Goal: Task Accomplishment & Management: Use online tool/utility

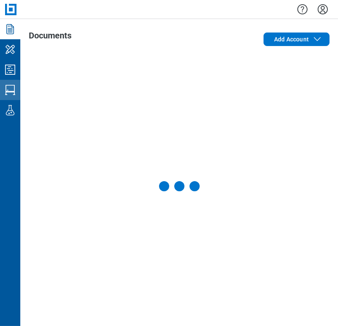
click at [16, 93] on icon "Studio Sessions" at bounding box center [10, 90] width 14 height 14
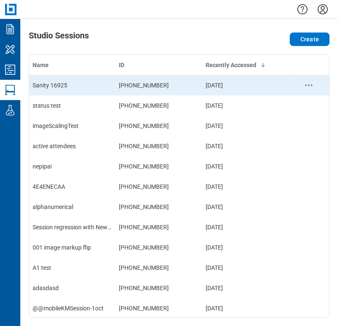
click at [60, 87] on div "Sanity 16925" at bounding box center [72, 85] width 79 height 8
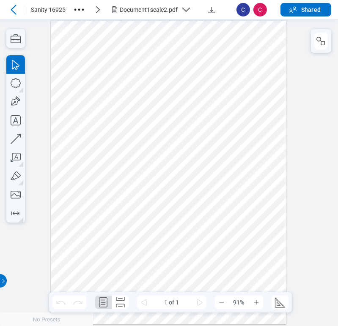
click at [126, 10] on div "Document1scale2.pdf" at bounding box center [149, 9] width 58 height 8
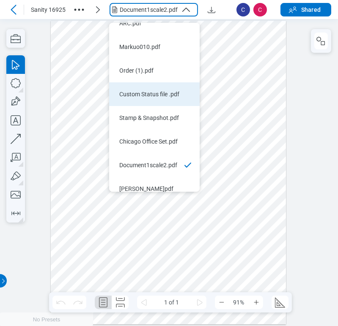
scroll to position [20, 0]
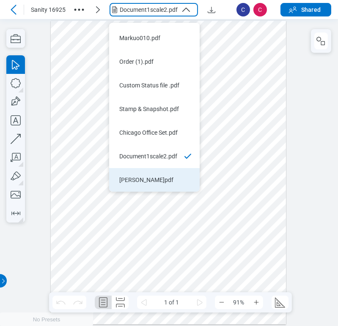
click at [152, 168] on li "[PERSON_NAME]pdf" at bounding box center [154, 180] width 90 height 24
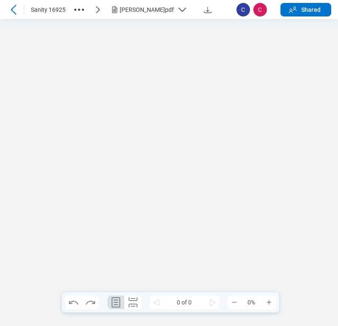
scroll to position [0, 0]
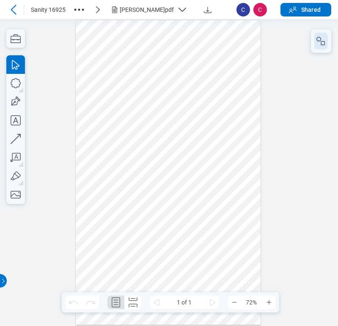
click at [322, 37] on icon "button" at bounding box center [321, 41] width 10 height 10
click at [320, 39] on icon "button" at bounding box center [321, 41] width 10 height 10
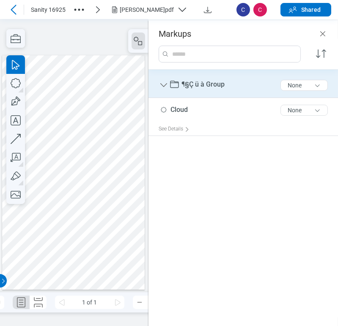
click at [201, 85] on span "¶§Ç ü à Group" at bounding box center [202, 84] width 43 height 8
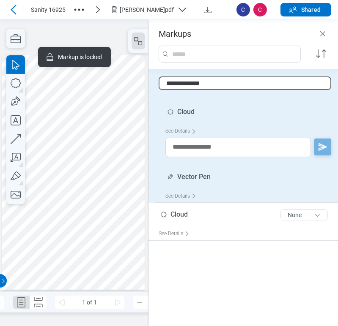
click at [201, 85] on input "**********" at bounding box center [245, 84] width 173 height 14
click at [217, 82] on input "**********" at bounding box center [245, 84] width 173 height 14
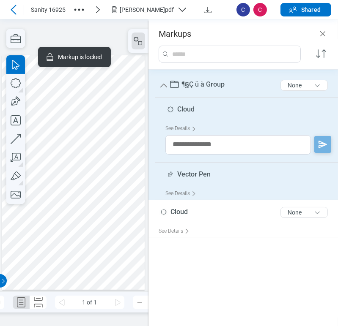
click at [210, 85] on span "¶§Ç ü à Group" at bounding box center [202, 84] width 43 height 8
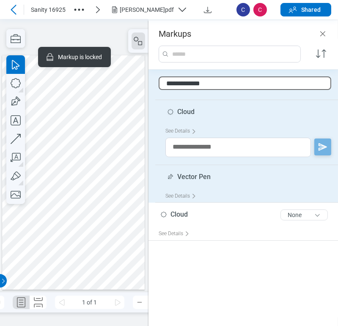
click at [210, 85] on input "**********" at bounding box center [245, 84] width 173 height 14
click at [195, 83] on input "**********" at bounding box center [245, 84] width 173 height 14
click at [221, 85] on input "**********" at bounding box center [245, 84] width 173 height 14
type input "**********"
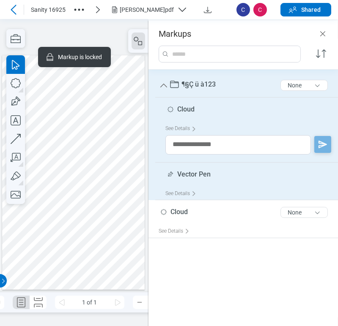
click at [113, 122] on div at bounding box center [73, 172] width 142 height 235
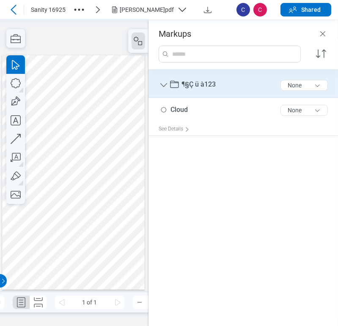
click at [220, 88] on div "¶§Ç ü à123 10 of 300 characters None" at bounding box center [247, 85] width 176 height 25
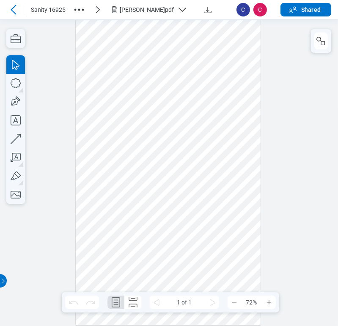
click at [320, 36] on button "button" at bounding box center [321, 41] width 14 height 17
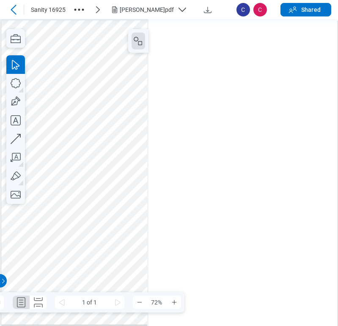
click at [148, 46] on div "Markups 1 of 1 72%" at bounding box center [74, 172] width 148 height 307
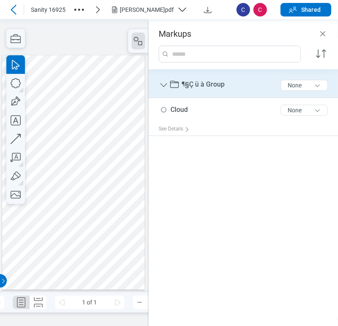
click at [218, 86] on span "¶§Ç ü à Group" at bounding box center [202, 84] width 43 height 8
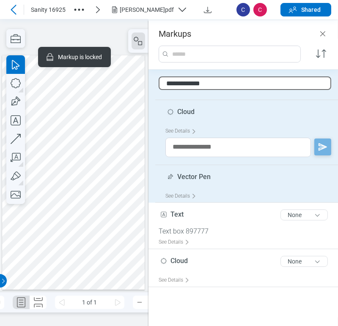
click at [218, 85] on input "**********" at bounding box center [245, 84] width 173 height 14
click at [80, 194] on div at bounding box center [73, 172] width 142 height 235
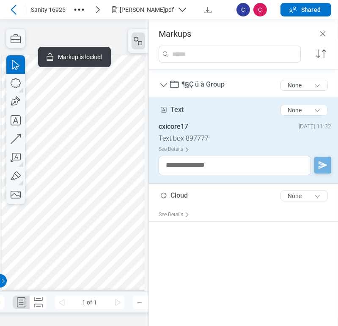
click at [173, 125] on div "cxicore17" at bounding box center [174, 127] width 30 height 8
click at [183, 126] on div "cxicore17" at bounding box center [174, 127] width 30 height 8
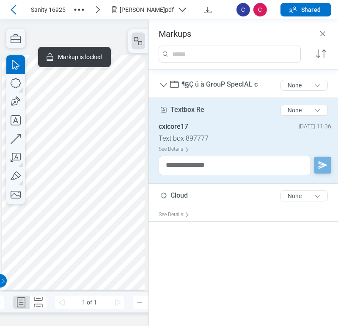
click at [9, 12] on icon at bounding box center [13, 10] width 10 height 10
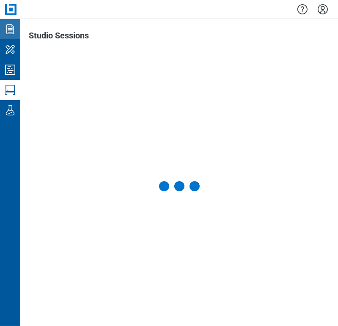
click at [15, 36] on link "Documents" at bounding box center [10, 29] width 20 height 20
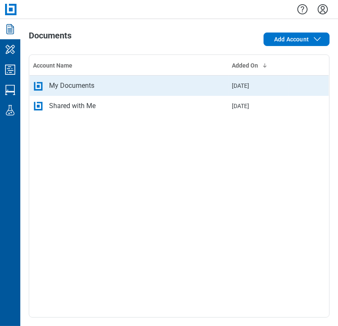
click at [78, 87] on div "My Documents" at bounding box center [71, 86] width 45 height 10
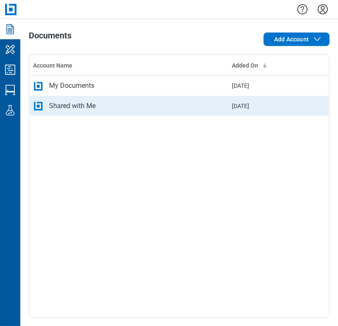
click at [186, 97] on td "Shared with Me" at bounding box center [129, 106] width 199 height 20
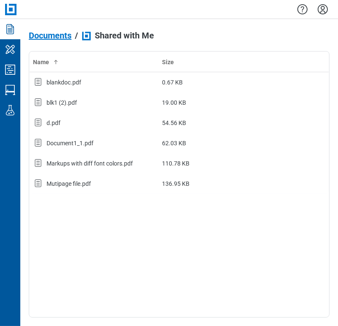
click at [43, 40] on span "Documents" at bounding box center [50, 35] width 43 height 9
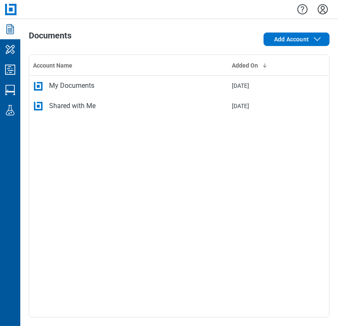
click at [14, 36] on link "Documents" at bounding box center [10, 29] width 20 height 20
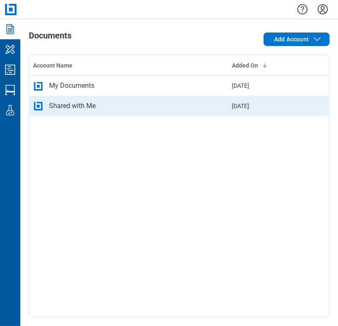
click at [54, 105] on div "Shared with Me" at bounding box center [72, 106] width 47 height 10
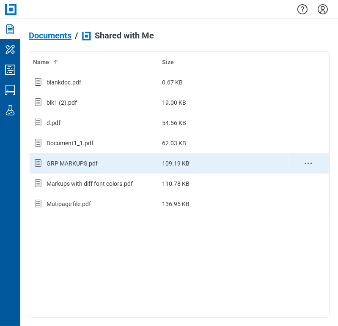
click at [90, 162] on div "GRP MARKUPS.pdf" at bounding box center [72, 163] width 51 height 8
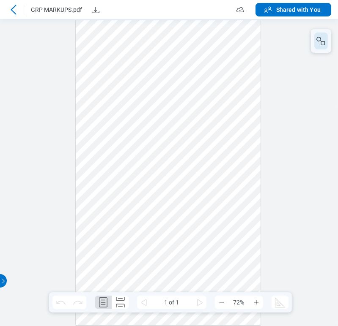
click at [315, 43] on button "button" at bounding box center [321, 41] width 14 height 17
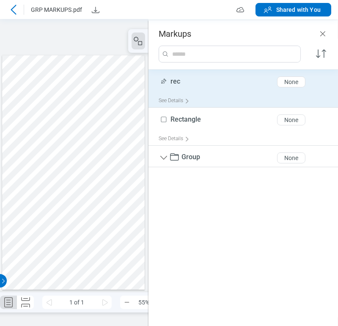
click at [184, 85] on div "rec 3 of 300 characters None" at bounding box center [247, 83] width 176 height 21
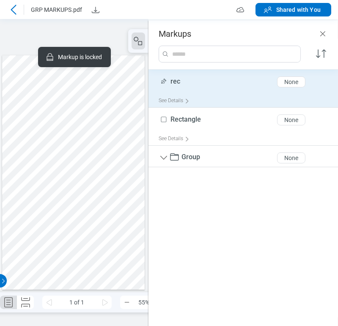
click at [188, 85] on div "rec 3 of 300 characters None" at bounding box center [247, 83] width 176 height 21
click at [187, 84] on div "rec 3 of 300 characters None" at bounding box center [247, 83] width 176 height 21
click at [170, 77] on div "rec 3 of 300 characters" at bounding box center [170, 81] width 22 height 9
click at [169, 76] on div "rec 3 of 300 characters None" at bounding box center [247, 83] width 176 height 21
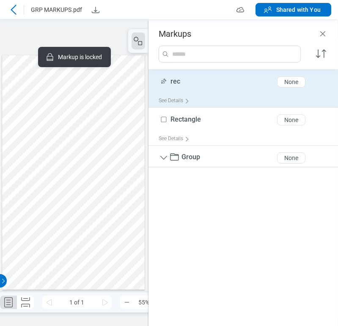
drag, startPoint x: 170, startPoint y: 74, endPoint x: 174, endPoint y: 75, distance: 4.7
click at [171, 74] on div "rec 3 of 300 characters None" at bounding box center [247, 83] width 176 height 21
click at [175, 76] on div "rec 3 of 300 characters None" at bounding box center [247, 83] width 176 height 21
click at [175, 77] on div "rec 3 of 300 characters None" at bounding box center [247, 83] width 176 height 21
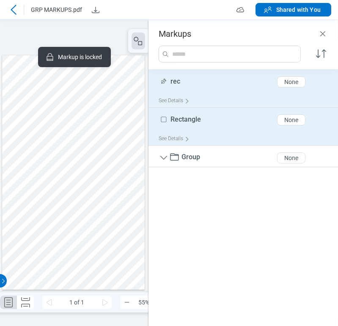
click at [187, 121] on span "Rectangle" at bounding box center [185, 119] width 30 height 8
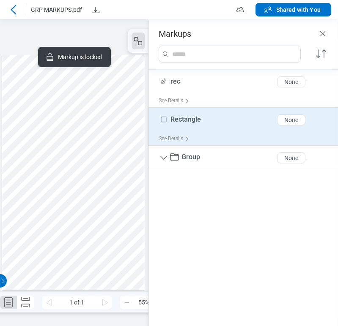
click at [187, 121] on span "Rectangle" at bounding box center [185, 119] width 30 height 8
click at [187, 120] on span "Rectangle" at bounding box center [185, 119] width 30 height 8
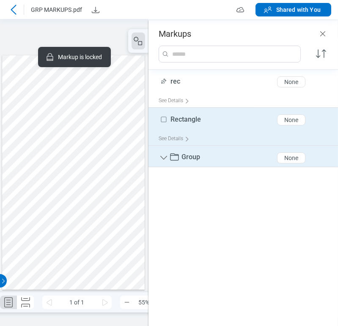
click at [189, 156] on span "Group" at bounding box center [190, 157] width 19 height 8
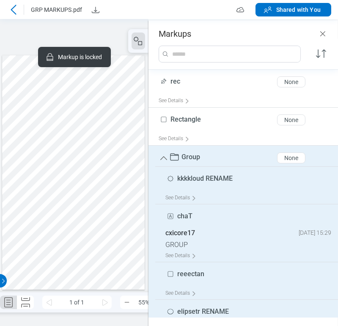
click at [189, 156] on span "Group" at bounding box center [190, 157] width 19 height 8
click at [190, 158] on span "Group" at bounding box center [190, 157] width 19 height 8
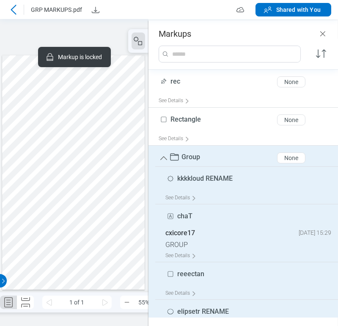
click at [194, 179] on span "kkkkloud RENAME" at bounding box center [204, 179] width 55 height 8
click at [193, 176] on span "kkkkloud RENAME" at bounding box center [204, 179] width 55 height 8
click at [180, 213] on span "chaT" at bounding box center [184, 216] width 15 height 8
click at [180, 214] on span "chaT" at bounding box center [184, 216] width 15 height 8
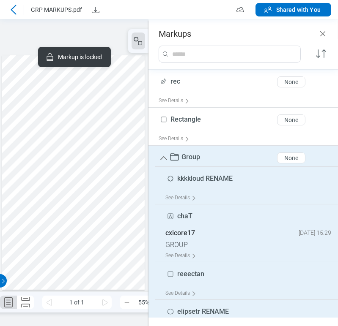
click at [180, 214] on span "chaT" at bounding box center [184, 216] width 15 height 8
click at [180, 212] on span "chaT" at bounding box center [184, 216] width 15 height 8
click at [186, 218] on span "chaT" at bounding box center [184, 216] width 15 height 8
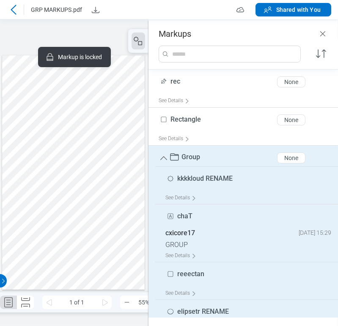
click at [186, 218] on span "chaT" at bounding box center [184, 216] width 15 height 8
click at [197, 271] on span "reeectan" at bounding box center [190, 274] width 27 height 8
click at [201, 311] on span "elipsetr RENAME" at bounding box center [203, 312] width 52 height 8
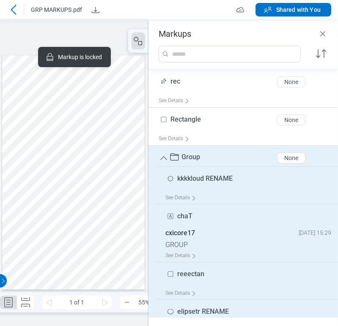
click at [201, 311] on span "elipsetr RENAME" at bounding box center [203, 312] width 52 height 8
click at [202, 311] on span "elipsetr RENAME" at bounding box center [203, 312] width 52 height 8
drag, startPoint x: 202, startPoint y: 309, endPoint x: 332, endPoint y: 228, distance: 153.0
click at [203, 308] on span "elipsetr RENAME" at bounding box center [203, 312] width 52 height 8
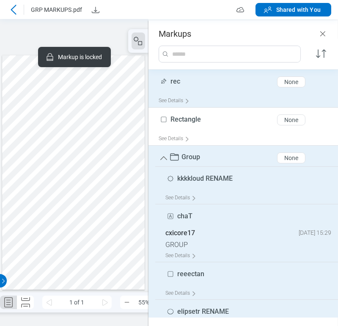
click at [177, 79] on span "rec" at bounding box center [175, 81] width 10 height 8
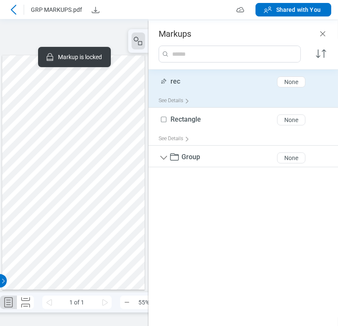
click at [177, 79] on span "rec" at bounding box center [175, 81] width 10 height 8
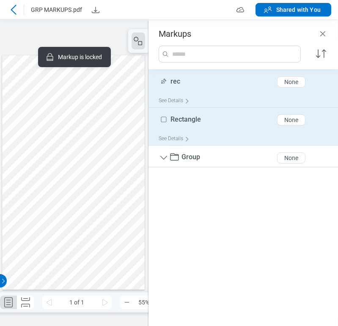
click at [194, 119] on span "Rectangle" at bounding box center [185, 119] width 30 height 8
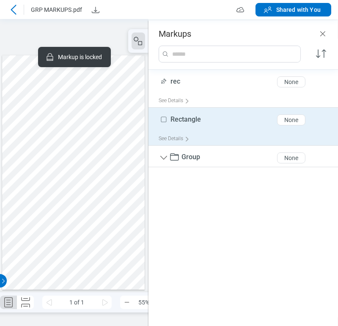
click at [192, 118] on span "Rectangle" at bounding box center [185, 119] width 30 height 8
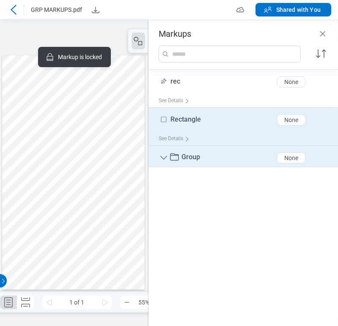
click at [193, 157] on span "Group" at bounding box center [190, 157] width 19 height 8
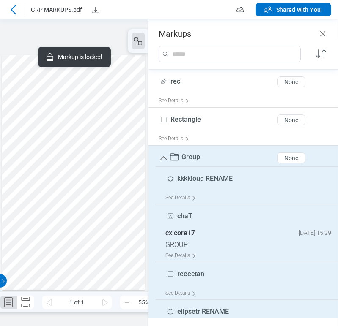
click at [193, 157] on span "Group" at bounding box center [190, 157] width 19 height 8
click at [200, 176] on span "kkkkloud RENAME" at bounding box center [204, 179] width 55 height 8
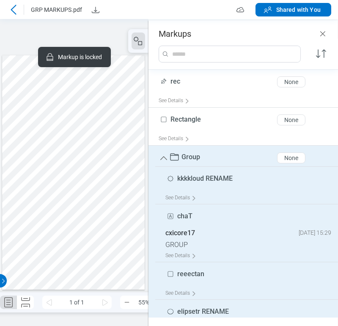
click at [200, 176] on span "kkkkloud RENAME" at bounding box center [204, 179] width 55 height 8
click at [132, 94] on div at bounding box center [73, 172] width 142 height 235
